Goal: Information Seeking & Learning: Learn about a topic

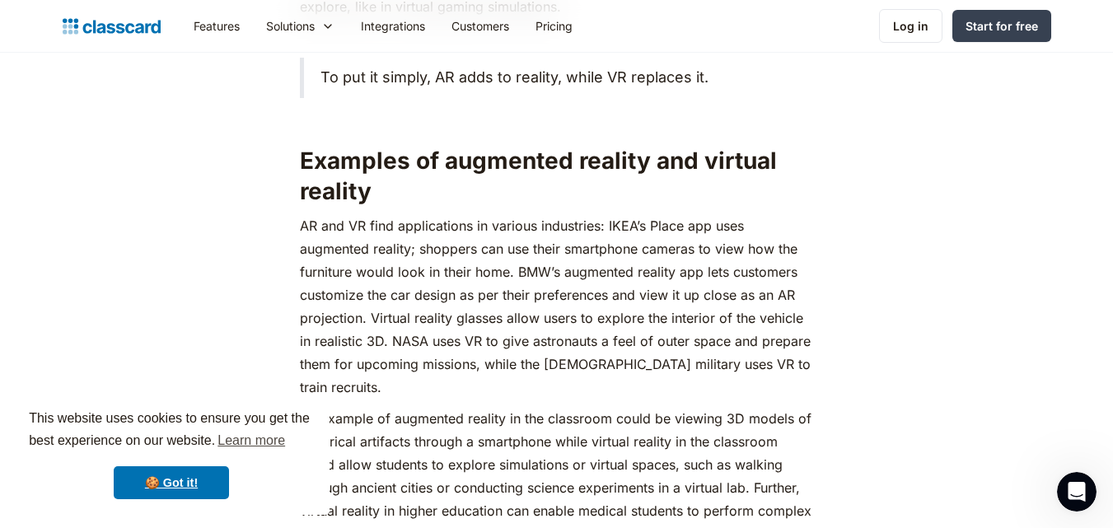
scroll to position [1400, 0]
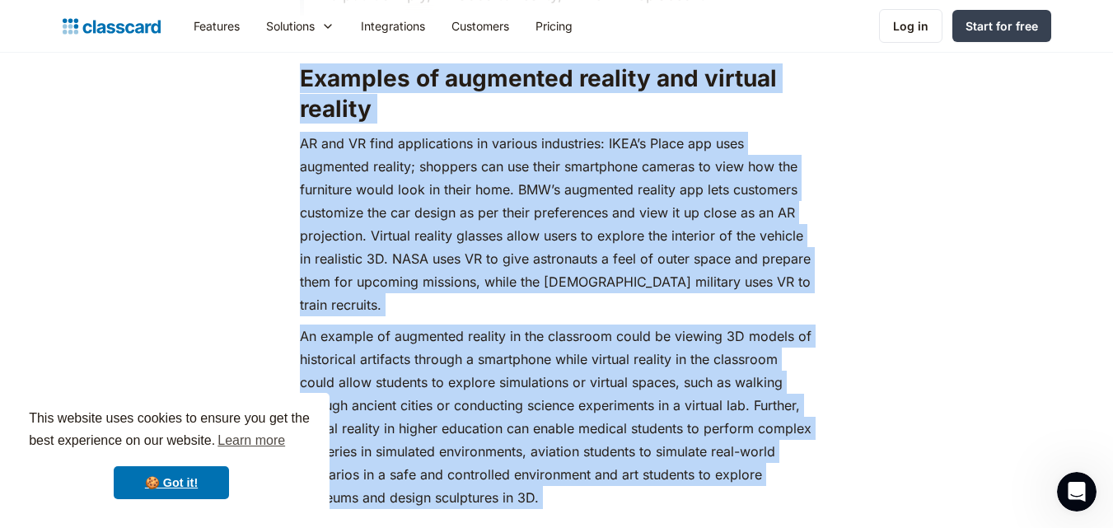
drag, startPoint x: 300, startPoint y: 72, endPoint x: 548, endPoint y: 494, distance: 489.9
copy div "Loremips do sitametco adipisc eli seddoei tempori UT lab ET dolo magnaaliquae a…"
click at [387, 325] on p "An example of augmented reality in the classroom could be viewing 3D models of …" at bounding box center [556, 417] width 513 height 184
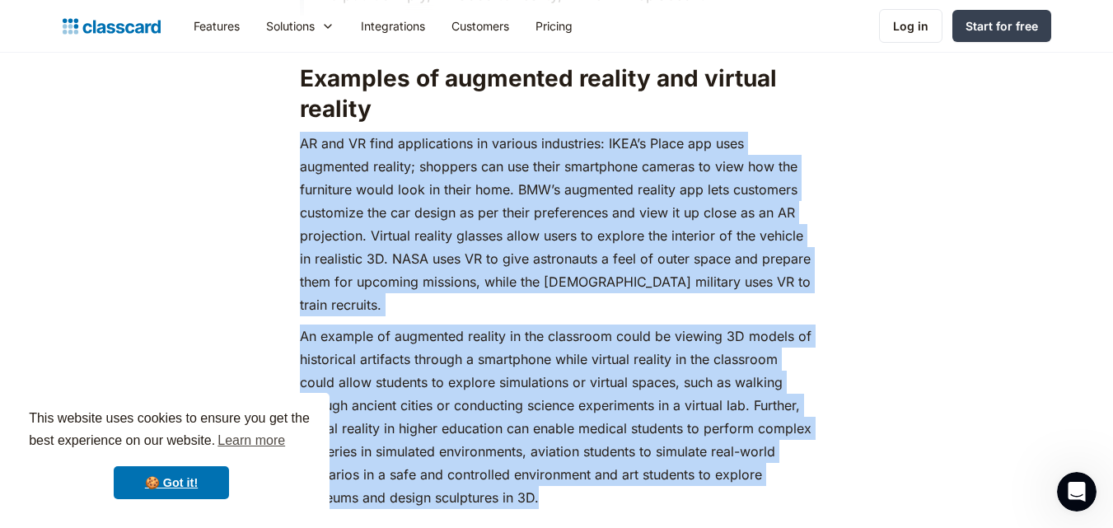
drag, startPoint x: 300, startPoint y: 144, endPoint x: 577, endPoint y: 474, distance: 430.3
copy div "LO ips DO sita consectetura el seddoei temporinci: UTLA’e Dolor mag aliq enimad…"
